Goal: Task Accomplishment & Management: Complete application form

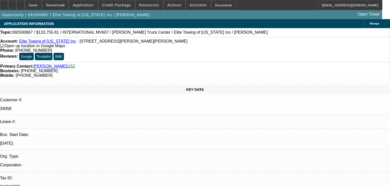
select select "0"
select select "2"
select select "0"
select select "6"
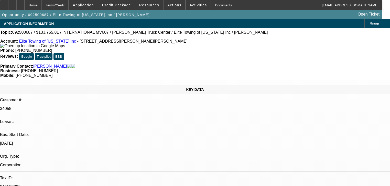
select select "0.1"
select select "2"
select select "0"
select select "6"
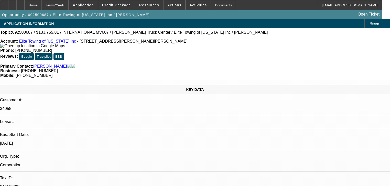
select select "0.1"
select select "0"
select select "2"
select select "0"
select select "6"
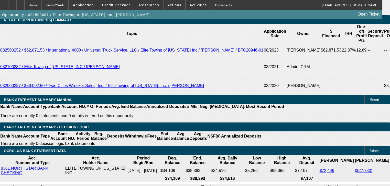
scroll to position [883, 0]
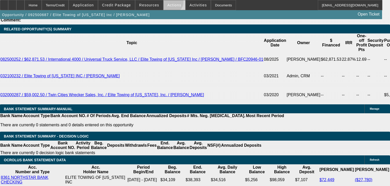
click at [169, 3] on span "Actions" at bounding box center [174, 5] width 14 height 4
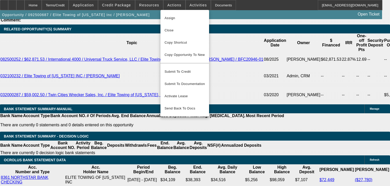
click at [184, 2] on div at bounding box center [195, 93] width 390 height 186
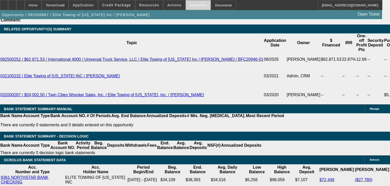
click at [186, 9] on span at bounding box center [198, 5] width 25 height 12
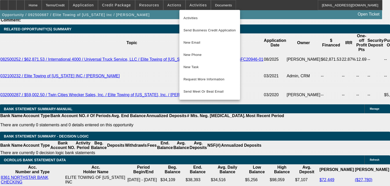
click at [158, 8] on div at bounding box center [195, 93] width 390 height 186
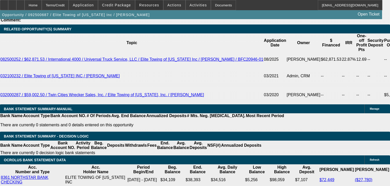
click at [157, 7] on span at bounding box center [149, 5] width 28 height 12
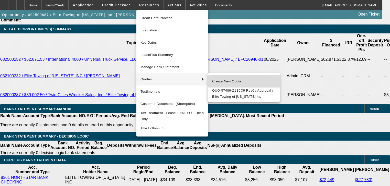
click at [224, 83] on span "Create New Quote" at bounding box center [243, 82] width 63 height 6
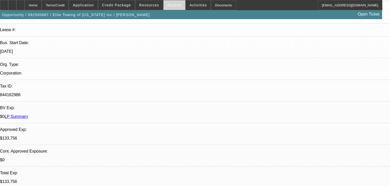
scroll to position [85, 0]
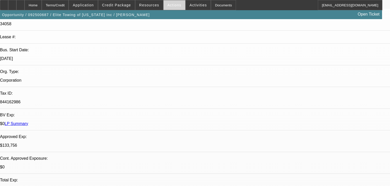
click at [167, 5] on span "Actions" at bounding box center [174, 5] width 14 height 4
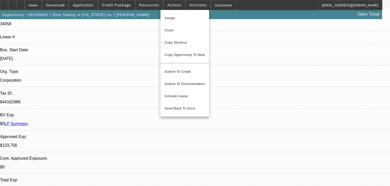
click at [182, 7] on div at bounding box center [195, 93] width 390 height 186
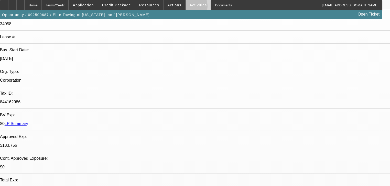
click at [186, 7] on span at bounding box center [198, 5] width 25 height 12
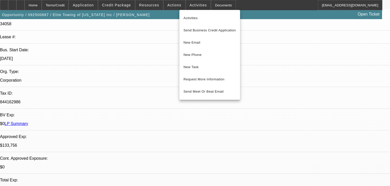
click at [146, 6] on div at bounding box center [195, 93] width 390 height 186
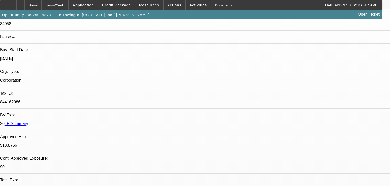
click at [146, 6] on span "Resources" at bounding box center [149, 5] width 20 height 4
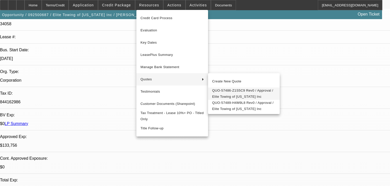
click at [227, 96] on span "QUO-57486-Z1S5C9 Rev0 / Approval / Elite Towing of Minnesota Inc" at bounding box center [243, 94] width 63 height 12
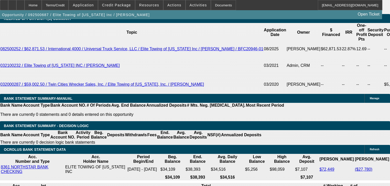
scroll to position [903, 0]
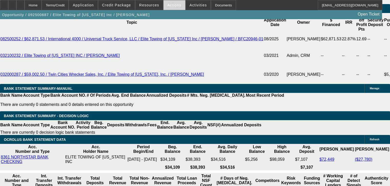
click at [170, 8] on span at bounding box center [174, 5] width 22 height 12
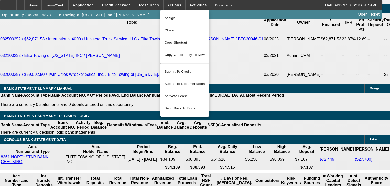
click at [178, 6] on div at bounding box center [195, 93] width 390 height 186
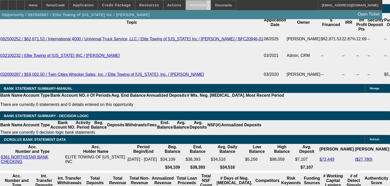
click at [186, 5] on span at bounding box center [198, 5] width 25 height 12
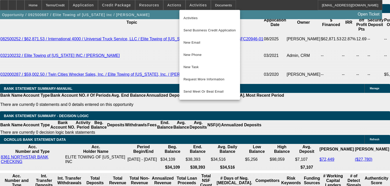
click at [157, 8] on div at bounding box center [195, 93] width 390 height 186
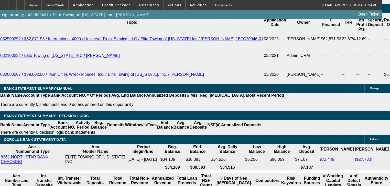
click at [157, 8] on span at bounding box center [149, 5] width 28 height 12
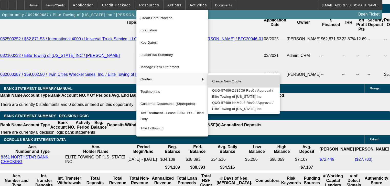
click at [214, 83] on span "Create New Quote" at bounding box center [243, 82] width 63 height 6
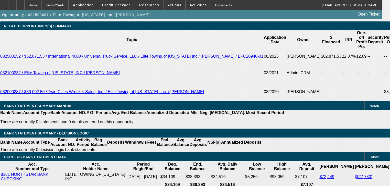
scroll to position [862, 0]
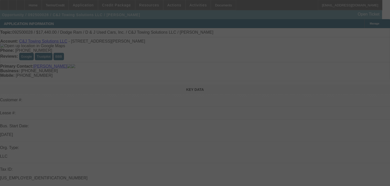
select select "0"
select select "2"
select select "0"
select select "21"
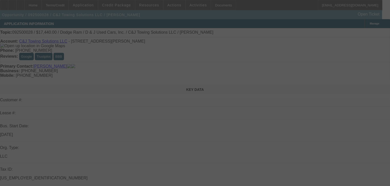
select select "0.2"
select select "0"
select select "2"
select select "0.1"
select select "4"
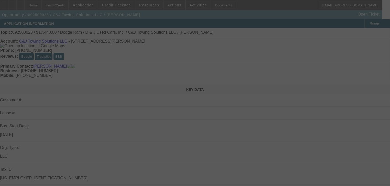
select select "0"
select select "2"
select select "0"
select select "21"
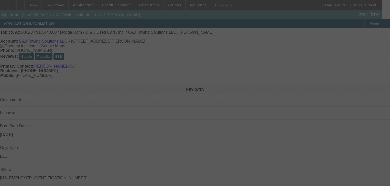
select select "0"
select select "2"
select select "0"
select select "21"
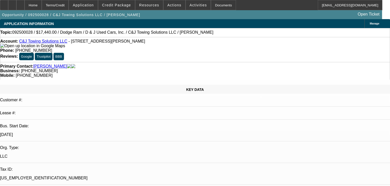
click at [121, 10] on div "Opportunity / 092500028 / C&J Towing Solutions LLC / [PERSON_NAME] Open Ticket" at bounding box center [191, 14] width 382 height 9
click at [121, 9] on span at bounding box center [116, 5] width 37 height 12
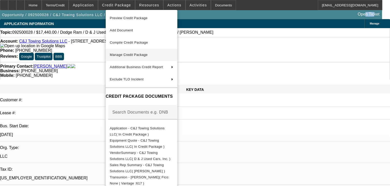
click at [135, 52] on button "Manage Credit Package" at bounding box center [142, 55] width 72 height 12
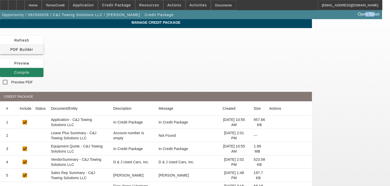
click at [33, 48] on span "PDF Builder" at bounding box center [21, 50] width 23 height 4
click at [43, 67] on span at bounding box center [21, 73] width 43 height 12
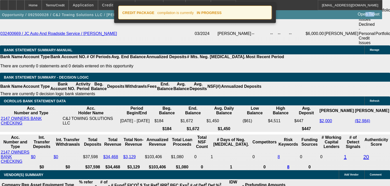
select select "0"
select select "2"
select select "0"
select select "21"
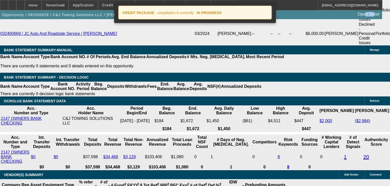
select select "0.2"
select select "0"
select select "2"
select select "0.1"
select select "4"
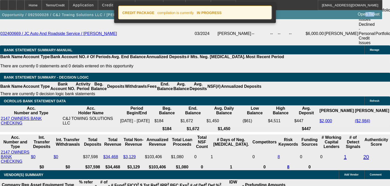
select select "0"
select select "2"
select select "0"
select select "21"
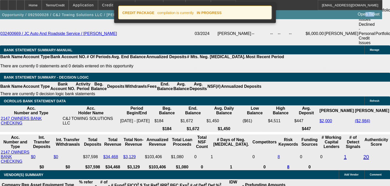
select select "0"
select select "2"
select select "0"
select select "21"
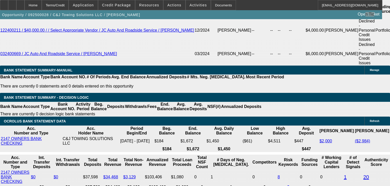
scroll to position [859, 0]
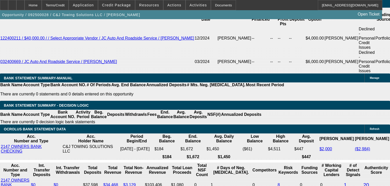
scroll to position [880, 0]
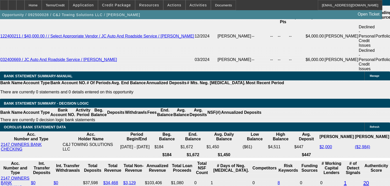
scroll to position [0, 0]
click at [115, 3] on span "Credit Package" at bounding box center [116, 5] width 29 height 4
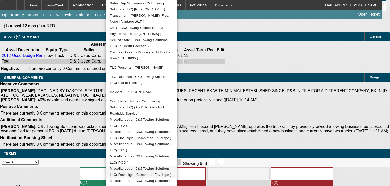
scroll to position [1135, 0]
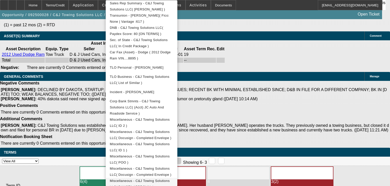
click at [155, 179] on span "Miscellaneous - C&J Towing Solutions LLC( DAKOTA APPROVAL )" at bounding box center [140, 184] width 60 height 10
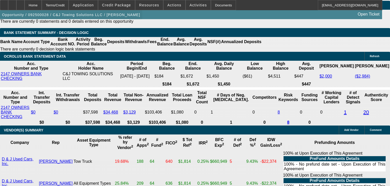
scroll to position [950, 0]
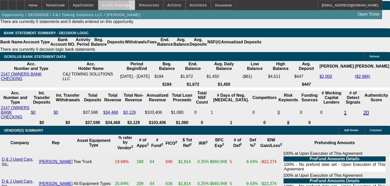
click at [114, 8] on span at bounding box center [116, 5] width 37 height 12
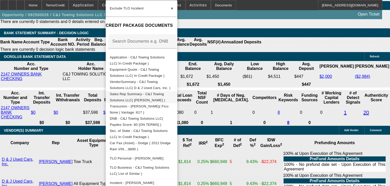
scroll to position [41, 0]
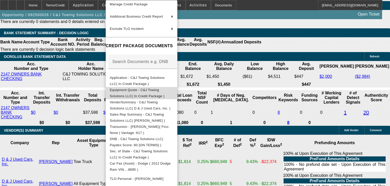
click at [162, 93] on span "Equipment Quote - C&J Towing Solutions LLC( In Credit Package )" at bounding box center [141, 93] width 63 height 12
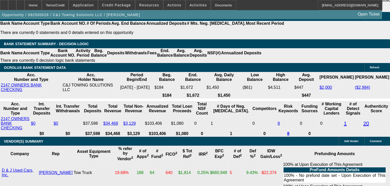
scroll to position [930, 0]
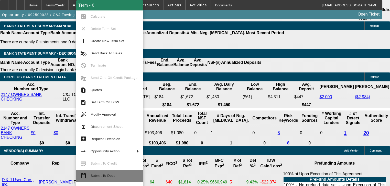
click at [106, 178] on span "Submit To Docs" at bounding box center [115, 176] width 48 height 6
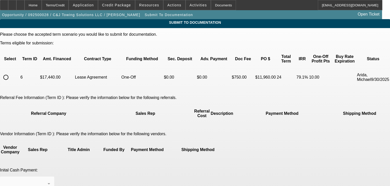
click at [11, 72] on input "radio" at bounding box center [6, 77] width 10 height 10
radio input "true"
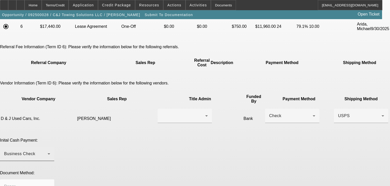
scroll to position [82, 0]
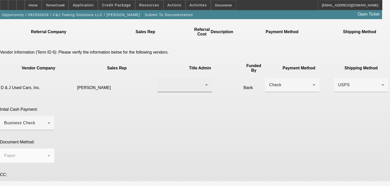
click at [173, 78] on div at bounding box center [185, 85] width 46 height 14
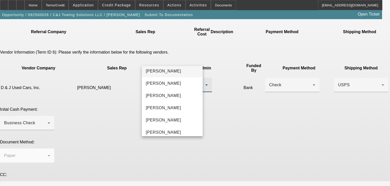
scroll to position [0, 0]
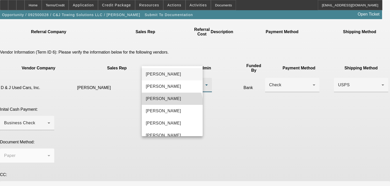
click at [171, 103] on mat-option "[PERSON_NAME]" at bounding box center [172, 99] width 61 height 12
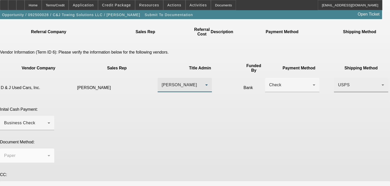
click at [338, 78] on div "USPS" at bounding box center [361, 85] width 46 height 14
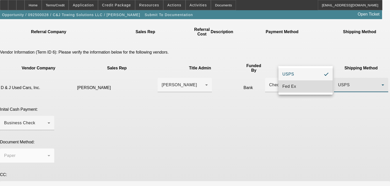
click at [302, 86] on mat-option "Fed Ex" at bounding box center [305, 87] width 54 height 12
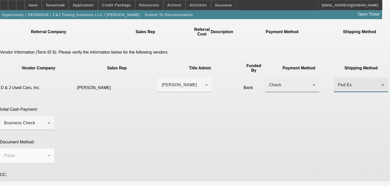
click at [269, 82] on div "Check" at bounding box center [290, 85] width 43 height 6
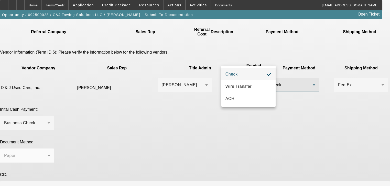
drag, startPoint x: 253, startPoint y: 82, endPoint x: 184, endPoint y: 82, distance: 69.8
click at [194, 79] on div "Check Wire Transfer ACH" at bounding box center [195, 93] width 390 height 186
click at [173, 100] on div at bounding box center [195, 93] width 390 height 186
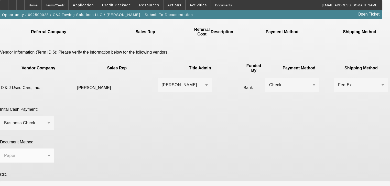
scroll to position [84, 0]
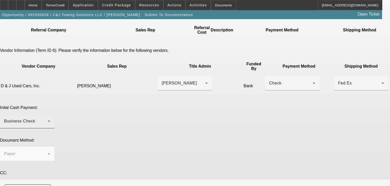
click at [50, 114] on div "Business Check" at bounding box center [27, 121] width 46 height 14
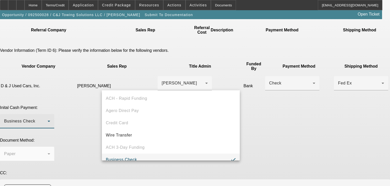
scroll to position [5, 0]
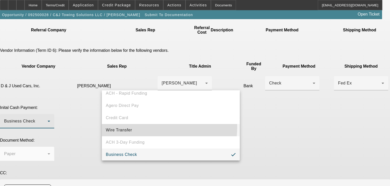
click at [142, 127] on mat-option "Wire Transfer" at bounding box center [171, 130] width 138 height 12
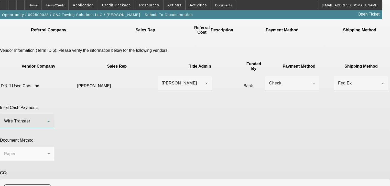
paste textarea "C&J Towing Solutions <[EMAIL_ADDRESS][DOMAIN_NAME]>"
paste textarea "D&J USED CARS, INC. [STREET_ADDRESS] [PHONE_NUMBER]"
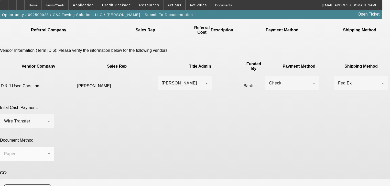
scroll to position [12, 0]
drag, startPoint x: 271, startPoint y: 154, endPoint x: 85, endPoint y: 136, distance: 186.6
click at [85, 136] on div "Please choose the accepted term scenario you would like to submit for documenta…" at bounding box center [195, 103] width 390 height 309
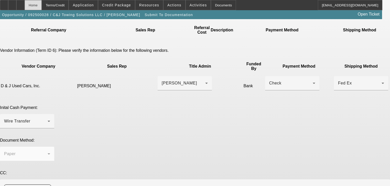
type textarea "Good to doc with [PERSON_NAME]. ID added, approval signed, POO added, Equipment…"
click at [42, 8] on div "Home" at bounding box center [33, 5] width 17 height 10
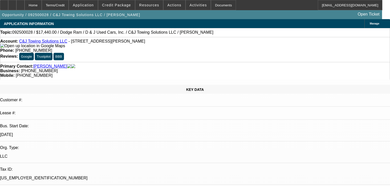
select select "0"
select select "2"
select select "0"
select select "21"
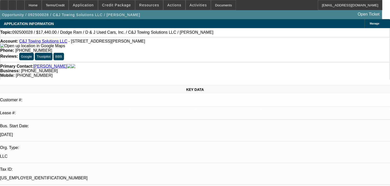
select select "0.2"
select select "0"
select select "2"
select select "0.1"
select select "4"
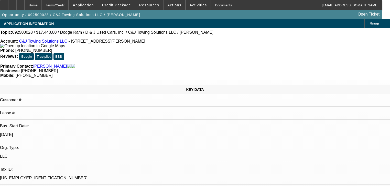
select select "0"
select select "2"
select select "0"
select select "21"
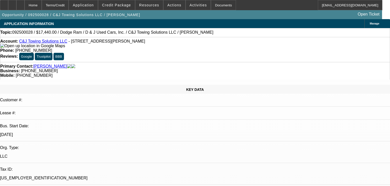
select select "0"
select select "2"
select select "0"
select select "21"
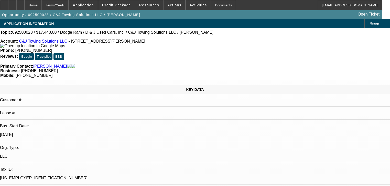
radio input "true"
paste textarea "Good to doc with [PERSON_NAME]. ID added, approval signed, POO added, Equipment…"
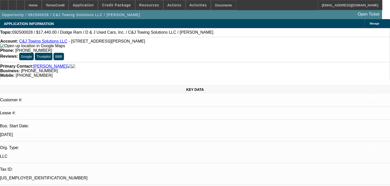
type textarea "Good to doc with [PERSON_NAME]. ID added, approval signed, POO added, Equipment…"
radio input "true"
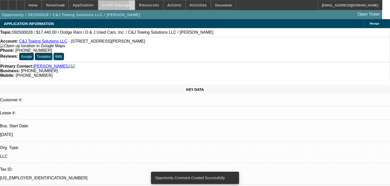
click at [117, 8] on span at bounding box center [116, 5] width 37 height 12
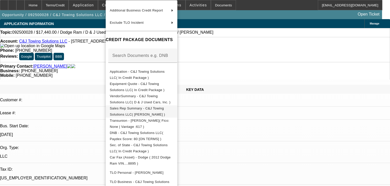
scroll to position [152, 0]
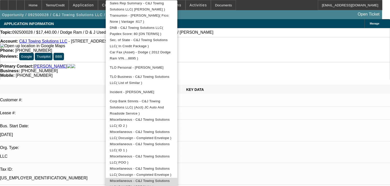
click at [144, 181] on button "Miscellaneous - C&J Towing Solutions LLC( DAKOTA APPROVAL )" at bounding box center [142, 184] width 72 height 12
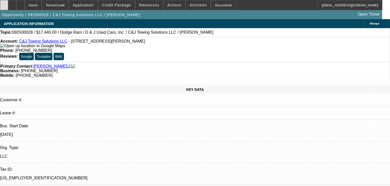
click at [4, 3] on icon at bounding box center [4, 3] width 0 height 0
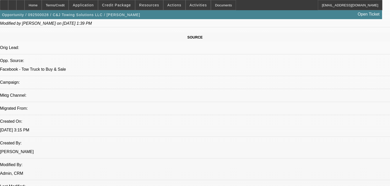
scroll to position [307, 0]
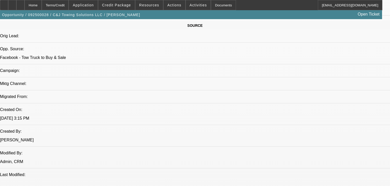
radio input "true"
type textarea "E"
type textarea "Ready for docs just need corrected invoice & copy of the title"
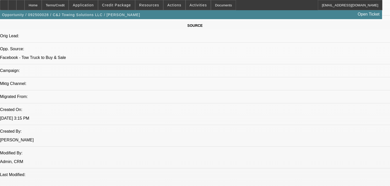
radio input "true"
